Goal: Information Seeking & Learning: Learn about a topic

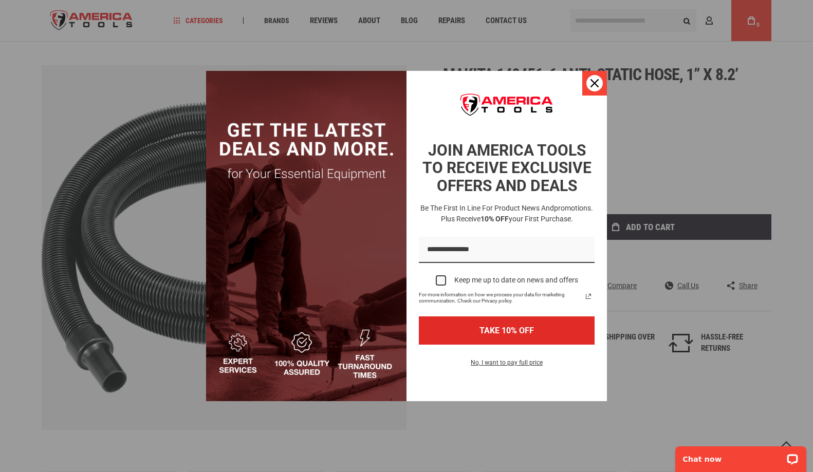
click at [593, 85] on icon "close icon" at bounding box center [595, 83] width 8 height 8
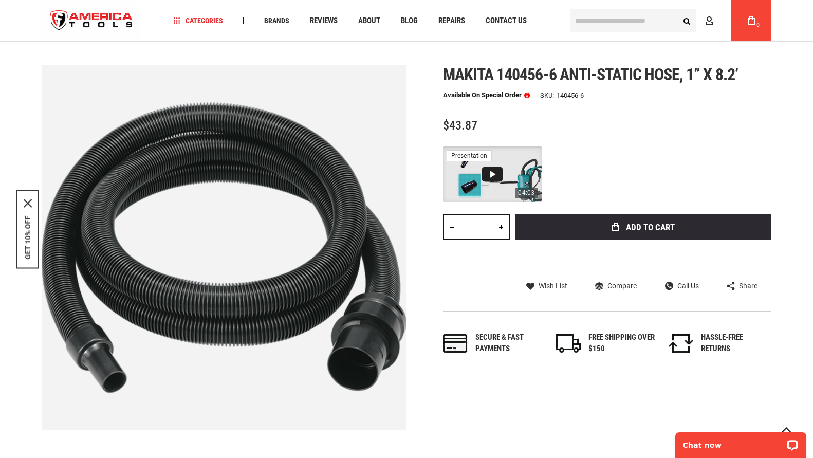
click at [483, 175] on div "Video 1: Accessories for Makita Cleaners" at bounding box center [493, 174] width 22 height 15
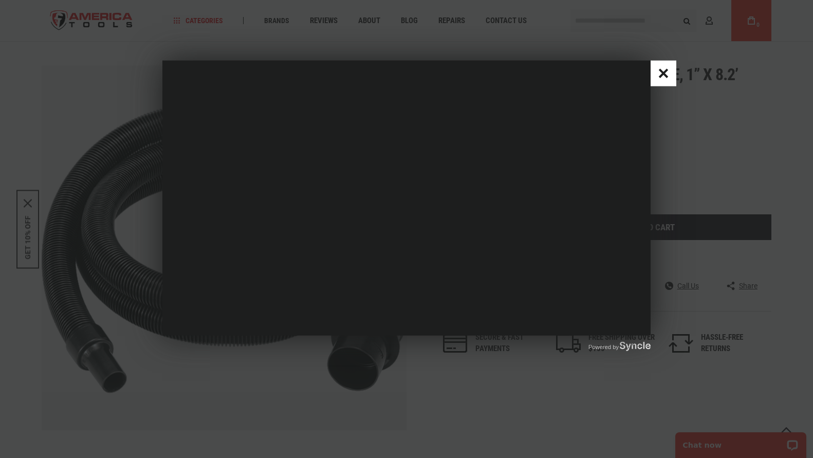
click at [664, 76] on button "Close popup window" at bounding box center [664, 74] width 26 height 26
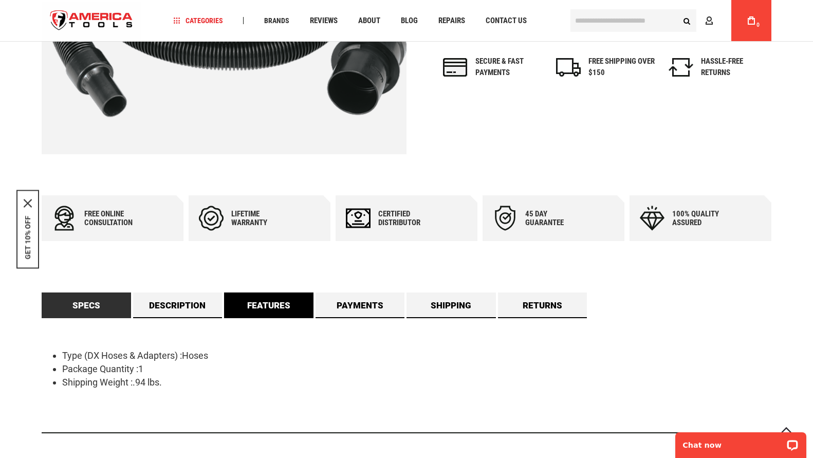
scroll to position [483, 0]
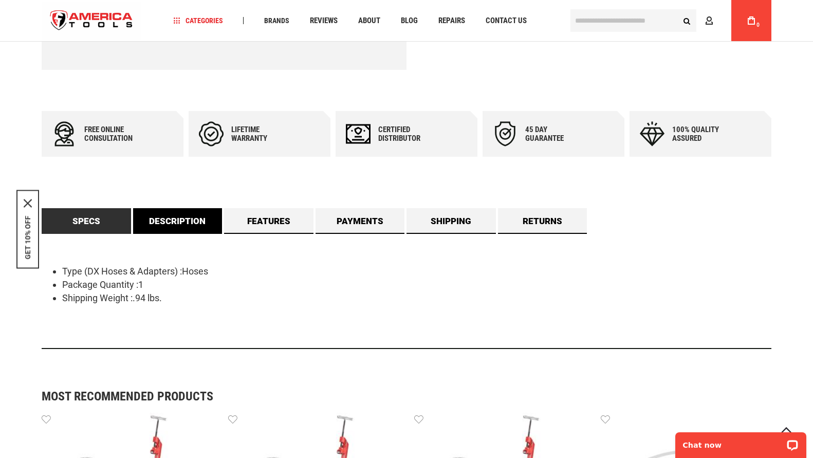
click at [187, 217] on link "Description" at bounding box center [177, 221] width 89 height 26
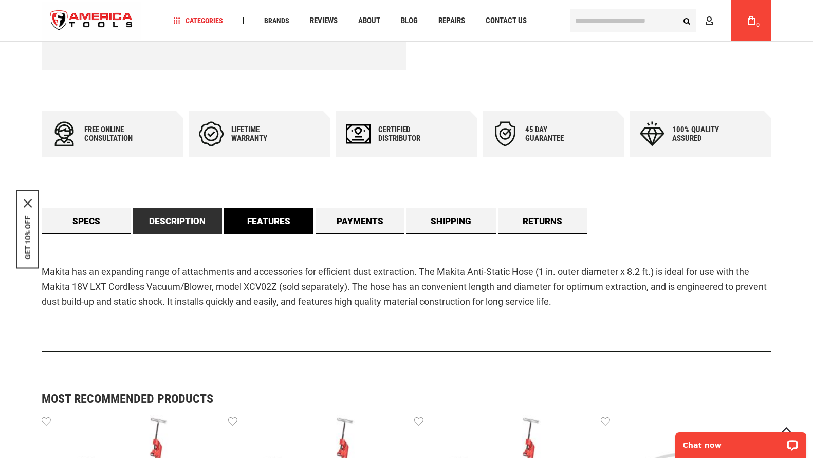
click at [237, 229] on link "Features" at bounding box center [268, 221] width 89 height 26
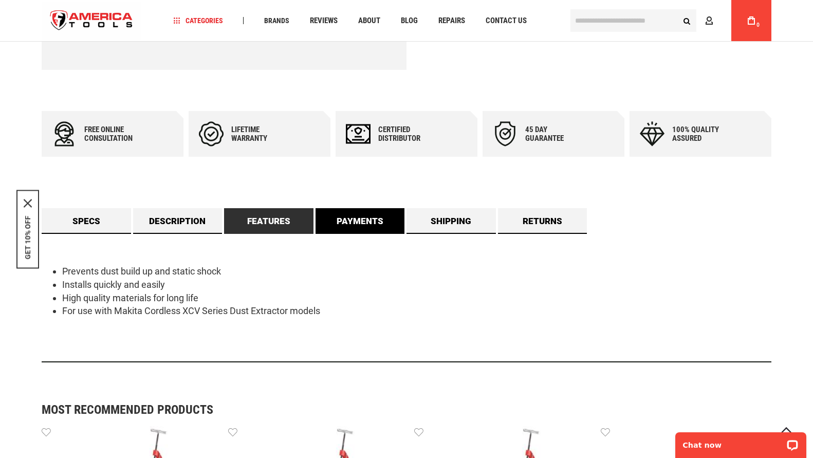
click at [373, 220] on link "Payments" at bounding box center [360, 221] width 89 height 26
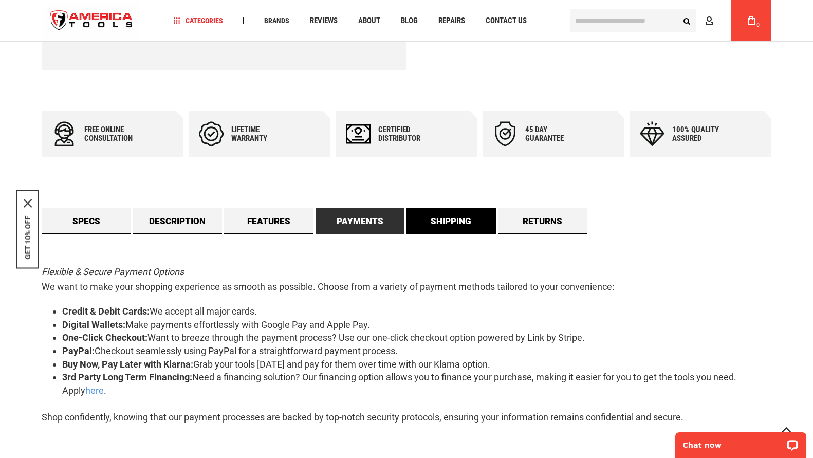
click at [454, 220] on link "Shipping" at bounding box center [451, 221] width 89 height 26
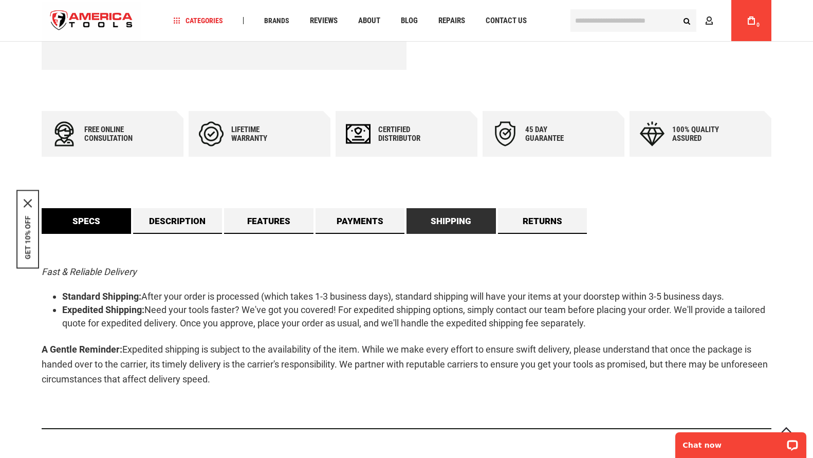
click at [100, 220] on link "Specs" at bounding box center [86, 221] width 89 height 26
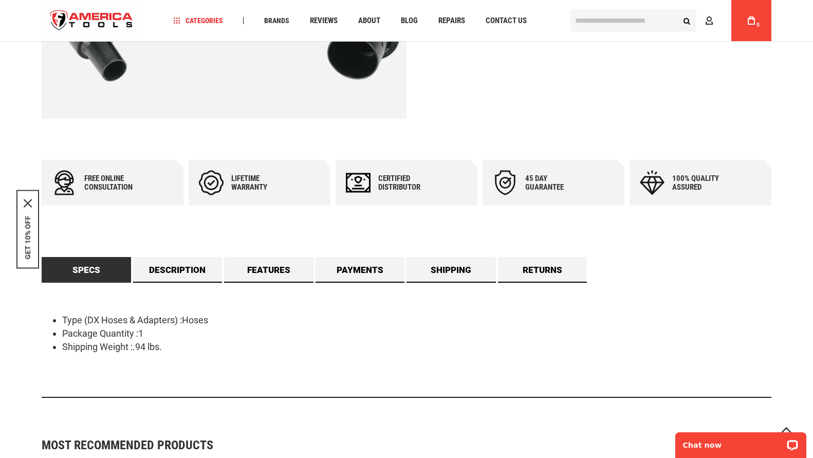
scroll to position [502, 0]
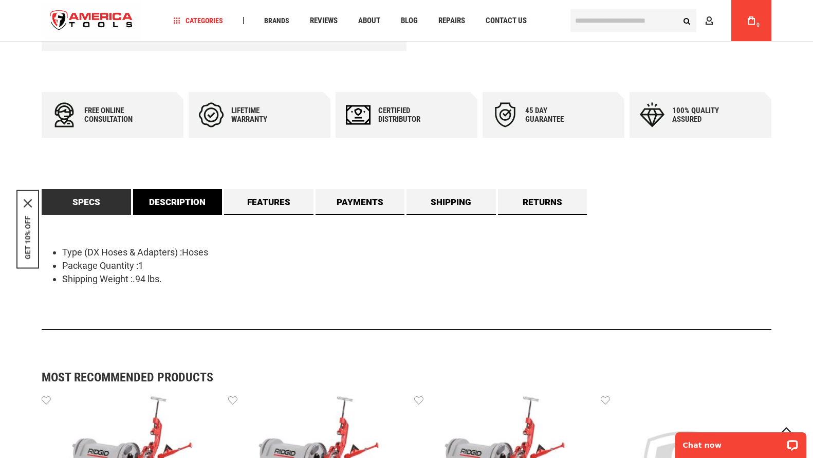
click at [198, 199] on link "Description" at bounding box center [177, 202] width 89 height 26
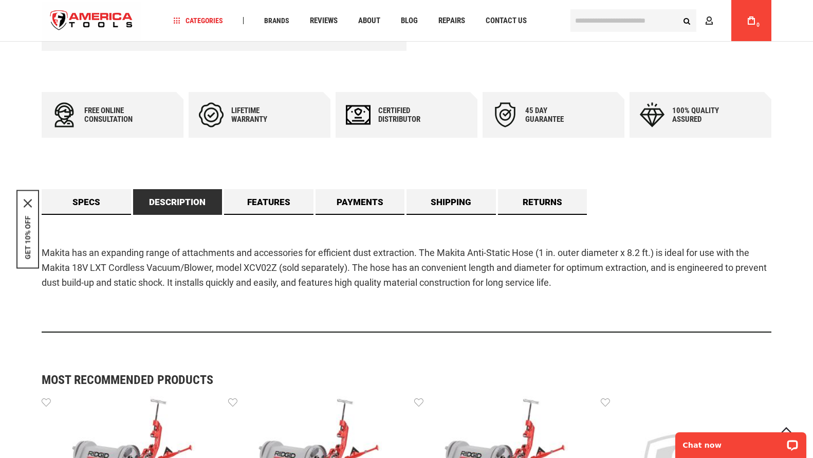
scroll to position [504, 0]
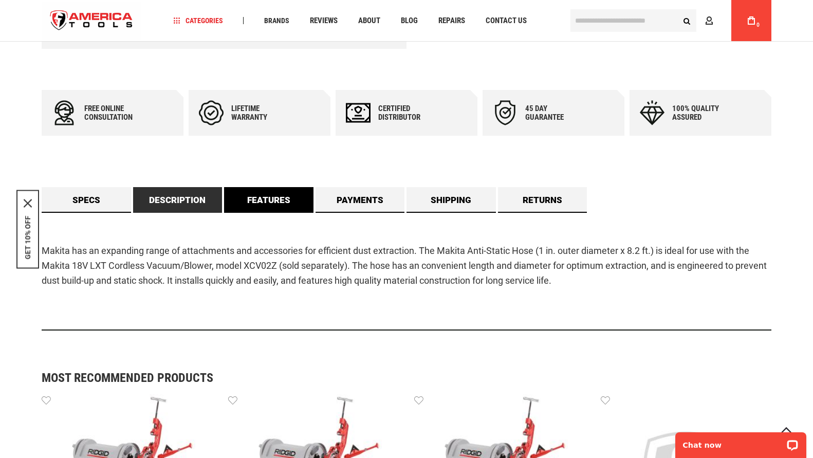
click at [287, 200] on link "Features" at bounding box center [268, 200] width 89 height 26
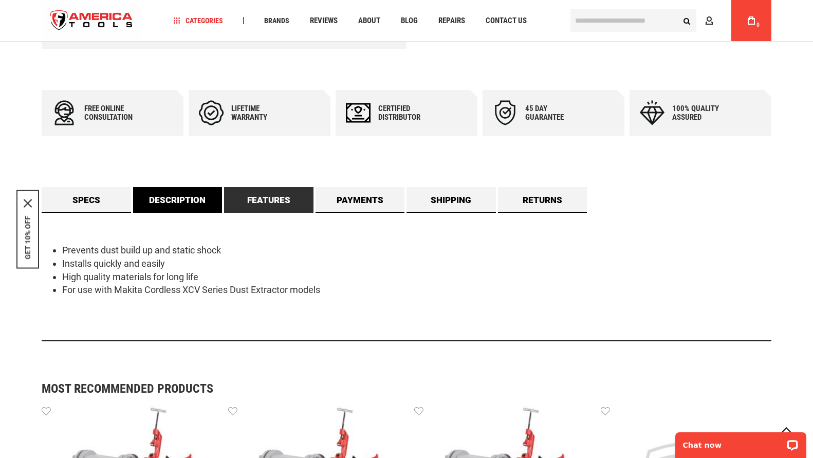
click at [187, 208] on link "Description" at bounding box center [177, 200] width 89 height 26
